Goal: Task Accomplishment & Management: Complete application form

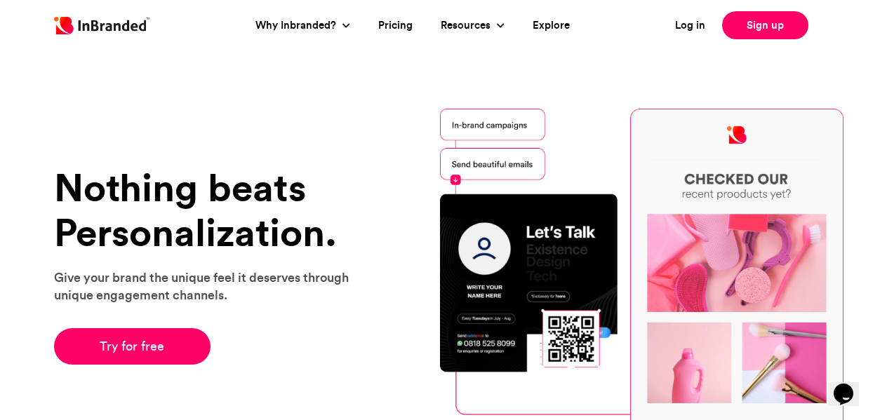
click at [770, 25] on link "Sign up" at bounding box center [765, 25] width 86 height 28
